Goal: Task Accomplishment & Management: Manage account settings

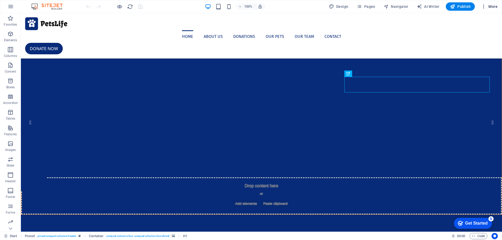
click at [492, 7] on span "More" at bounding box center [489, 6] width 16 height 5
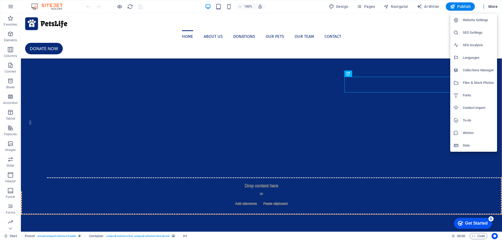
click at [482, 6] on div at bounding box center [251, 120] width 502 height 240
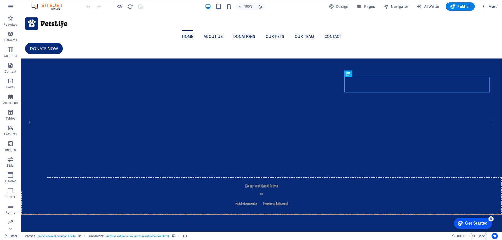
click at [483, 7] on icon "button" at bounding box center [483, 6] width 5 height 5
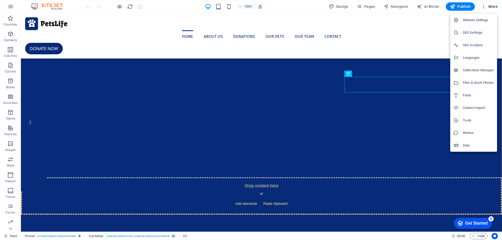
click at [9, 229] on div at bounding box center [251, 120] width 502 height 240
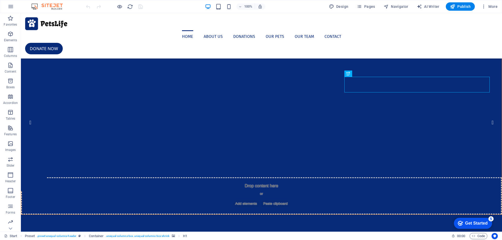
click at [9, 229] on icon at bounding box center [10, 228] width 7 height 7
click at [9, 229] on p "Collections" at bounding box center [10, 227] width 16 height 4
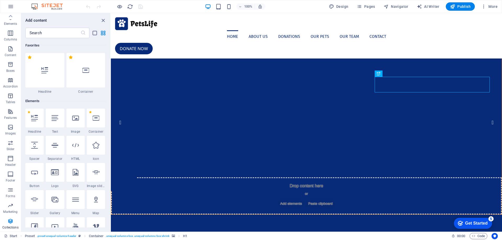
click at [9, 229] on p "Collections" at bounding box center [10, 227] width 16 height 4
click at [10, 14] on icon at bounding box center [10, 16] width 7 height 7
click at [10, 14] on div "Favorites Elements Columns Content Boxes Accordion Tables Features Images Slide…" at bounding box center [10, 122] width 21 height 219
click at [10, 4] on icon "button" at bounding box center [11, 6] width 6 height 6
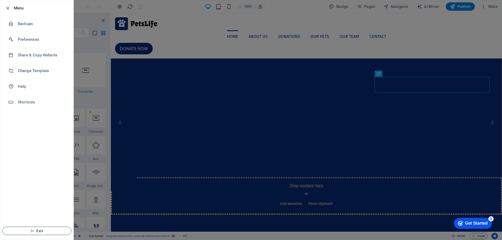
click at [32, 231] on icon "button" at bounding box center [33, 231] width 4 height 4
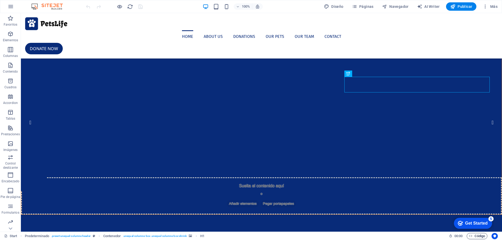
click at [473, 236] on span "Código" at bounding box center [477, 236] width 16 height 6
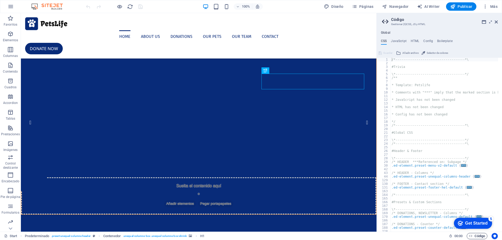
click at [472, 236] on span "Código" at bounding box center [477, 236] width 16 height 6
click at [498, 22] on aside "Código Gestionar (S)CSS, JS y HTML Global CSS JavaScript HTML Config Boilerplat…" at bounding box center [438, 122] width 125 height 219
click at [496, 23] on icon at bounding box center [495, 22] width 3 height 4
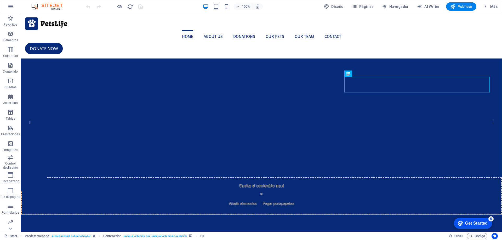
click at [494, 5] on span "Más" at bounding box center [489, 6] width 15 height 5
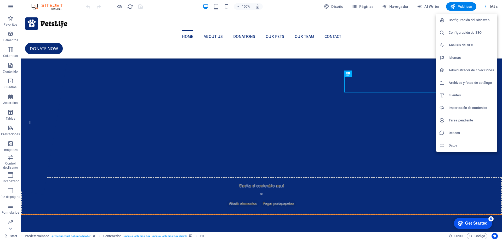
click at [457, 146] on h6 "Datos" at bounding box center [470, 145] width 45 height 6
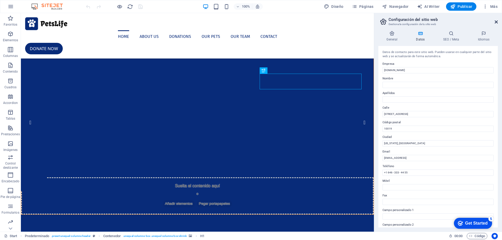
click at [496, 22] on icon at bounding box center [495, 22] width 3 height 4
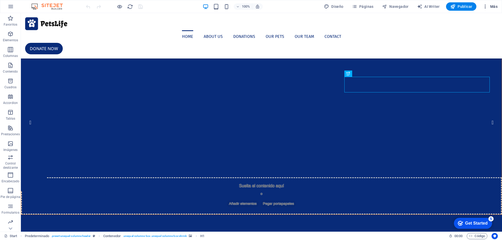
click at [494, 8] on span "Más" at bounding box center [489, 6] width 15 height 5
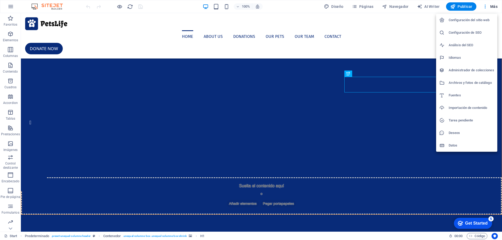
click at [479, 20] on h6 "Configuración del sitio web" at bounding box center [470, 20] width 45 height 6
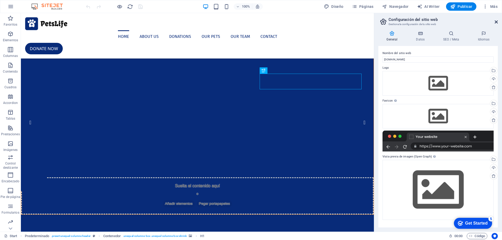
click at [496, 22] on icon at bounding box center [495, 22] width 3 height 4
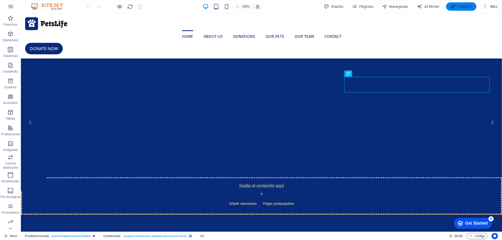
click at [462, 5] on span "Publicar" at bounding box center [461, 6] width 22 height 5
click at [484, 8] on icon "button" at bounding box center [484, 6] width 5 height 5
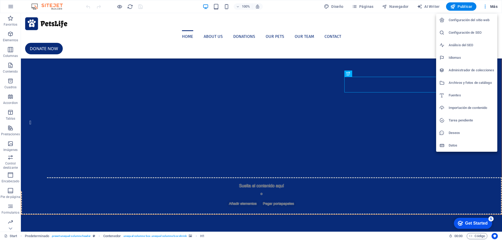
click at [490, 5] on div at bounding box center [251, 120] width 502 height 240
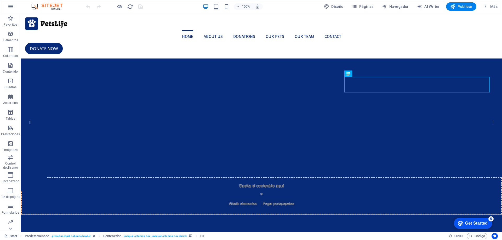
click at [493, 7] on span "Más" at bounding box center [489, 6] width 15 height 5
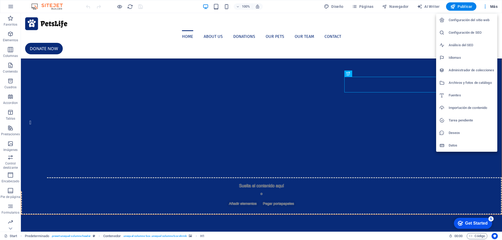
click at [493, 7] on div at bounding box center [251, 120] width 502 height 240
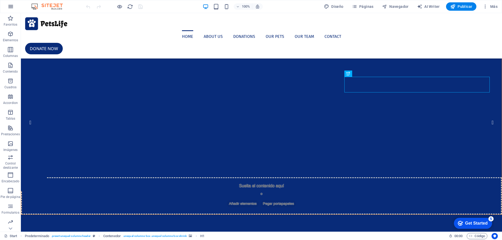
click at [12, 7] on icon "button" at bounding box center [11, 6] width 6 height 6
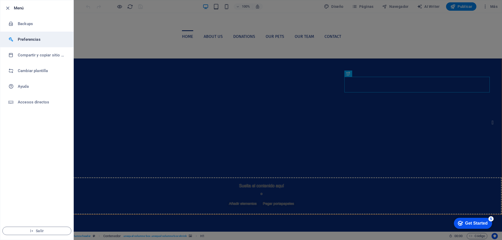
click at [34, 42] on h6 "Preferencias" at bounding box center [42, 39] width 48 height 6
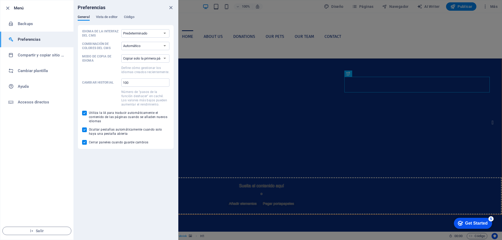
click at [35, 235] on li "Salir" at bounding box center [36, 231] width 73 height 18
click at [36, 230] on span "Salir" at bounding box center [37, 231] width 60 height 4
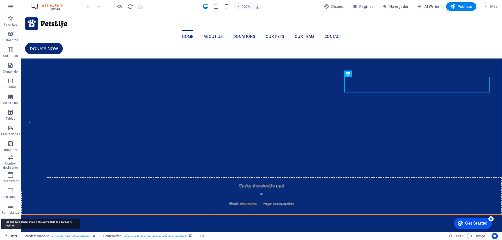
click at [16, 237] on link "Start" at bounding box center [10, 236] width 13 height 6
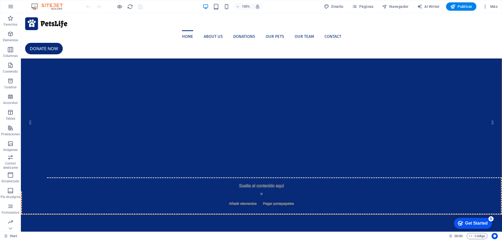
click at [4, 235] on div "Start 00 : 00 Código" at bounding box center [251, 236] width 502 height 8
click at [8, 236] on icon at bounding box center [5, 235] width 3 height 3
click at [14, 235] on link "Start" at bounding box center [10, 236] width 13 height 6
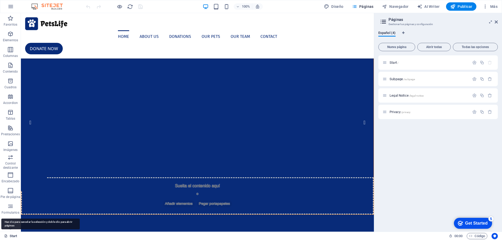
click at [14, 235] on link "Start" at bounding box center [10, 236] width 13 height 6
click at [437, 65] on div "Start /" at bounding box center [425, 63] width 87 height 6
click at [384, 22] on icon at bounding box center [383, 21] width 8 height 7
click at [441, 79] on p "Subpage /subpage" at bounding box center [428, 78] width 78 height 3
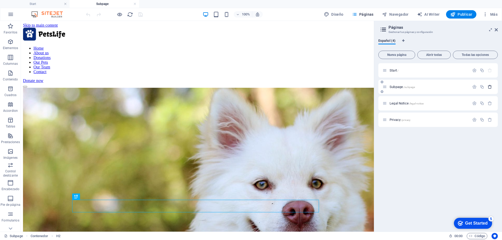
click at [489, 87] on icon "button" at bounding box center [489, 87] width 4 height 4
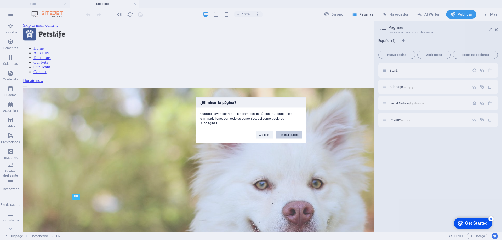
click at [287, 133] on button "Eliminar página" at bounding box center [288, 135] width 26 height 8
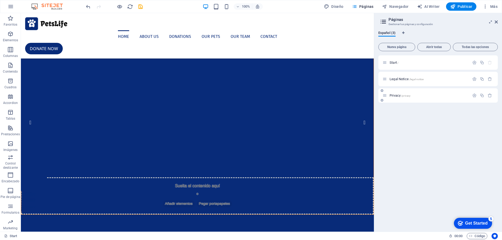
click at [439, 95] on p "Privacy /privacy" at bounding box center [428, 95] width 78 height 3
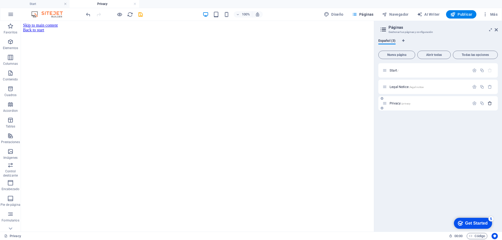
click at [492, 103] on button "button" at bounding box center [490, 103] width 8 height 4
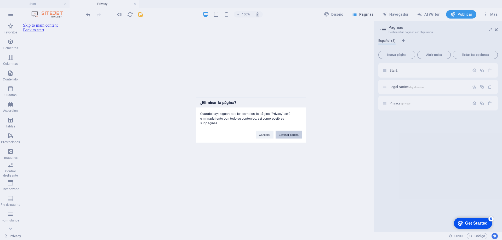
click at [287, 135] on button "Eliminar página" at bounding box center [288, 135] width 26 height 8
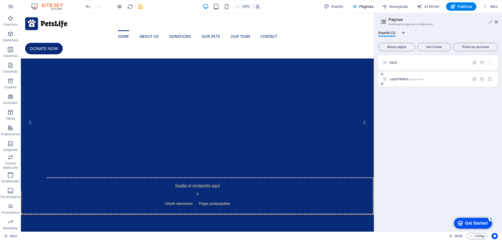
click at [438, 82] on div "Legal Notice /legal-notice" at bounding box center [425, 79] width 87 height 6
click at [444, 79] on p "Legal Notice /legal-notice" at bounding box center [428, 78] width 78 height 3
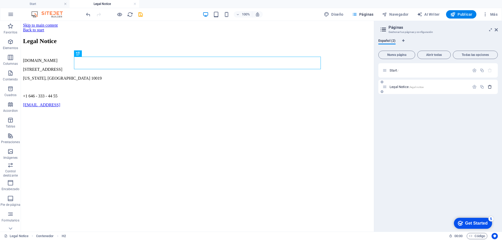
click at [490, 85] on icon "button" at bounding box center [489, 87] width 4 height 4
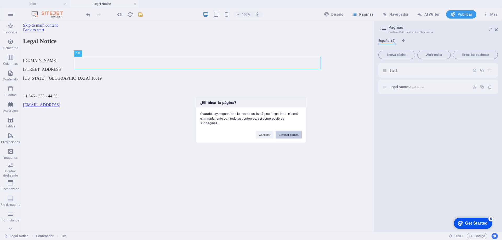
click at [295, 133] on button "Eliminar página" at bounding box center [288, 135] width 26 height 8
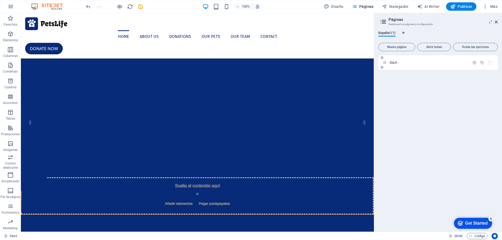
click at [435, 62] on p "Start /" at bounding box center [428, 62] width 78 height 3
click at [435, 64] on p "Start /" at bounding box center [428, 62] width 78 height 3
click at [411, 61] on p "Start /" at bounding box center [428, 62] width 78 height 3
click at [472, 64] on icon "button" at bounding box center [474, 62] width 4 height 4
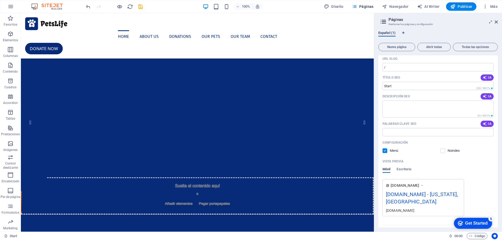
scroll to position [39, 0]
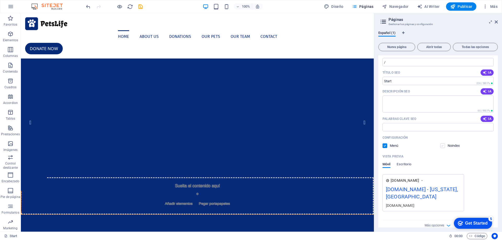
click at [443, 147] on label at bounding box center [442, 145] width 5 height 5
click at [0, 0] on input "checkbox" at bounding box center [0, 0] width 0 height 0
click at [443, 147] on label at bounding box center [442, 145] width 5 height 5
click at [0, 0] on input "checkbox" at bounding box center [0, 0] width 0 height 0
click at [386, 146] on label at bounding box center [384, 145] width 5 height 5
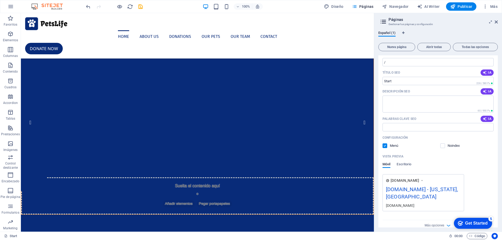
click at [0, 0] on input "checkbox" at bounding box center [0, 0] width 0 height 0
click at [441, 147] on label at bounding box center [442, 145] width 5 height 5
click at [0, 0] on input "checkbox" at bounding box center [0, 0] width 0 height 0
click at [442, 147] on label at bounding box center [442, 145] width 5 height 5
click at [0, 0] on input "checkbox" at bounding box center [0, 0] width 0 height 0
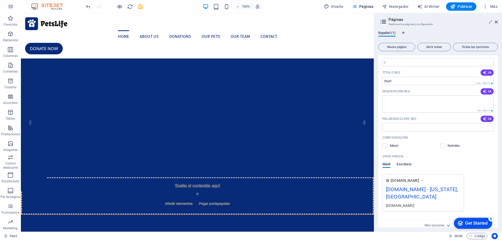
click at [398, 165] on span "Escritorio" at bounding box center [403, 164] width 15 height 7
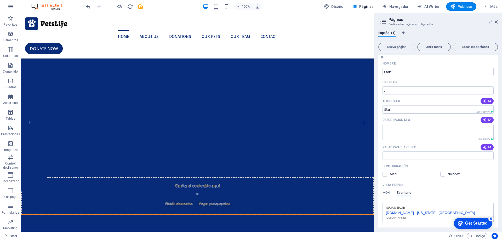
scroll to position [0, 0]
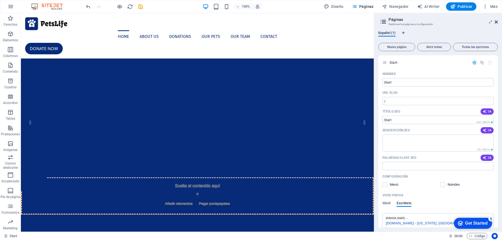
click at [496, 23] on icon at bounding box center [495, 22] width 3 height 4
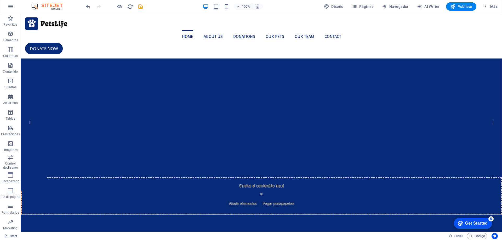
click at [485, 5] on icon "button" at bounding box center [484, 6] width 5 height 5
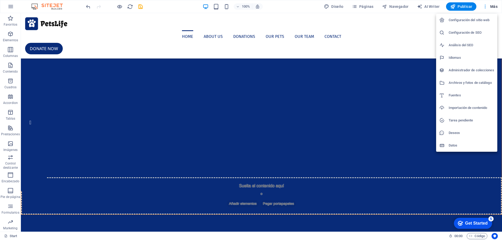
click at [485, 5] on div at bounding box center [251, 120] width 502 height 240
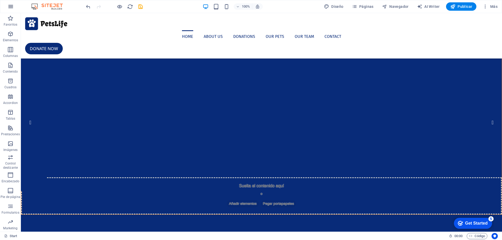
click at [9, 7] on icon "button" at bounding box center [11, 6] width 6 height 6
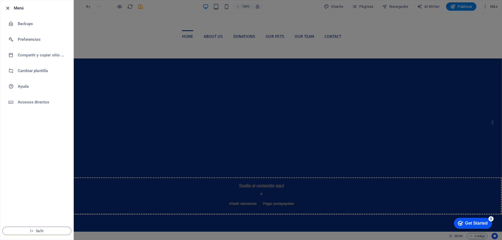
click at [8, 8] on icon "button" at bounding box center [8, 8] width 6 height 6
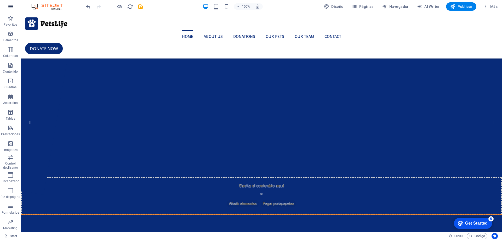
click at [11, 4] on icon "button" at bounding box center [11, 6] width 6 height 6
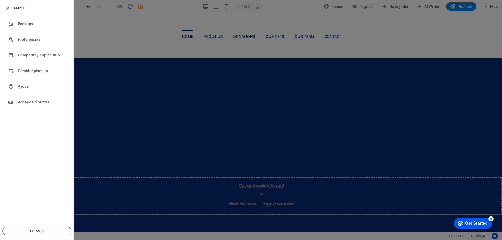
click at [53, 230] on span "Salir" at bounding box center [37, 231] width 60 height 4
